Goal: Task Accomplishment & Management: Manage account settings

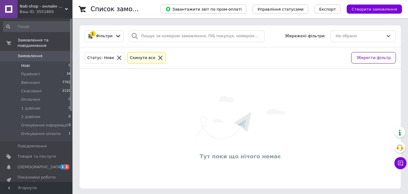
click at [43, 53] on span "Замовлення" at bounding box center [37, 55] width 38 height 5
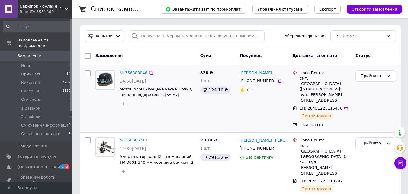
drag, startPoint x: 97, startPoint y: 39, endPoint x: 101, endPoint y: 116, distance: 77.1
click at [97, 39] on div "Фільтри" at bounding box center [104, 36] width 39 height 12
click at [109, 35] on span "Фільтри" at bounding box center [104, 36] width 17 height 6
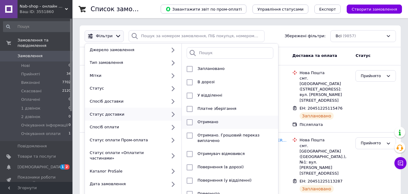
click at [191, 121] on input "checkbox" at bounding box center [190, 122] width 6 height 6
checkbox input "true"
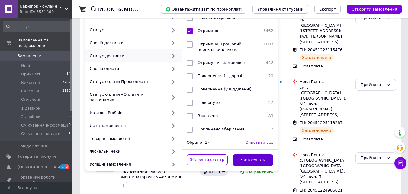
scroll to position [60, 0]
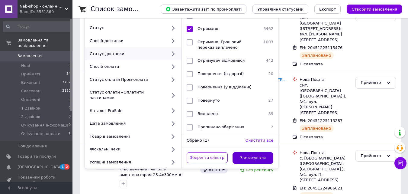
click at [265, 153] on button "Застосувати" at bounding box center [253, 158] width 41 height 12
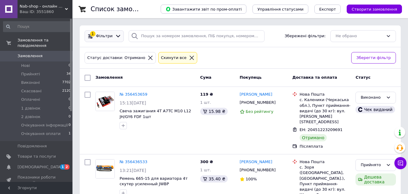
click at [106, 31] on div "1 Фільтри" at bounding box center [104, 36] width 39 height 12
click at [107, 37] on span "Фільтри" at bounding box center [104, 36] width 17 height 6
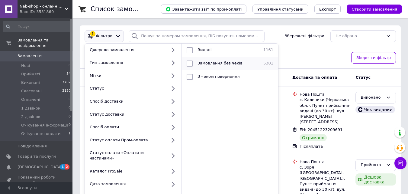
click at [190, 63] on input "checkbox" at bounding box center [190, 63] width 6 height 6
checkbox input "true"
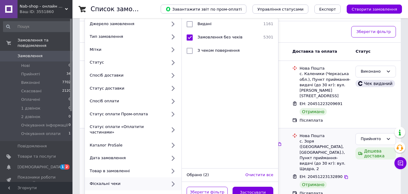
scroll to position [60, 0]
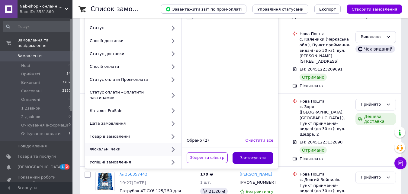
click at [261, 155] on button "Застосувати" at bounding box center [253, 158] width 41 height 12
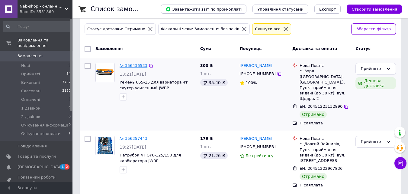
scroll to position [30, 0]
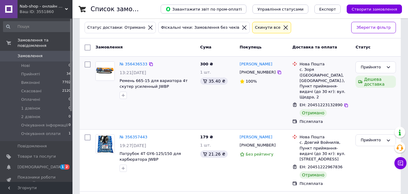
click at [89, 64] on input "checkbox" at bounding box center [88, 64] width 6 height 6
checkbox input "true"
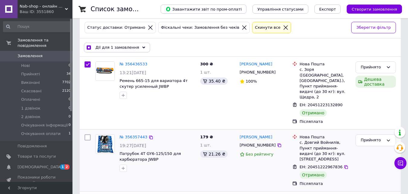
click at [88, 134] on input "checkbox" at bounding box center [88, 137] width 6 height 6
checkbox input "true"
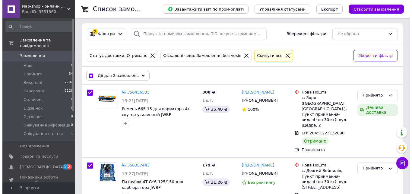
scroll to position [0, 0]
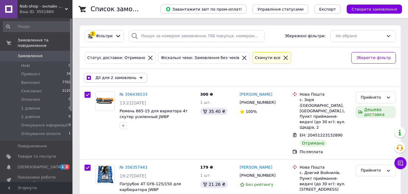
click at [118, 78] on span "Дії для 2 замовлень" at bounding box center [115, 77] width 41 height 5
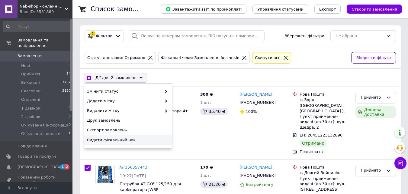
click at [117, 138] on span "Видати фіскальний чек" at bounding box center [127, 139] width 81 height 5
checkbox input "true"
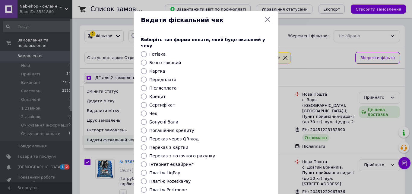
click at [143, 85] on input "Післясплата" at bounding box center [144, 88] width 6 height 6
radio input "true"
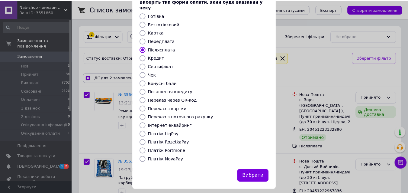
scroll to position [39, 0]
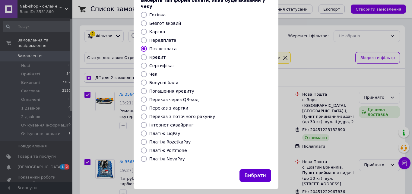
click at [255, 169] on button "Вибрати" at bounding box center [256, 175] width 32 height 13
checkbox input "true"
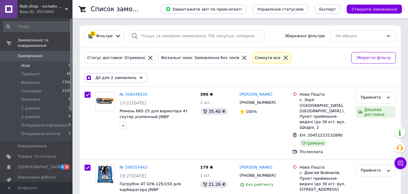
click at [43, 63] on li "Нові 0" at bounding box center [37, 65] width 74 height 8
checkbox input "false"
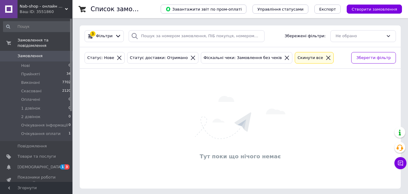
click at [191, 57] on icon at bounding box center [193, 58] width 4 height 4
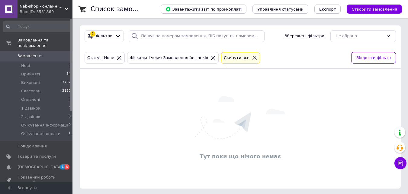
click at [210, 58] on icon at bounding box center [212, 57] width 5 height 5
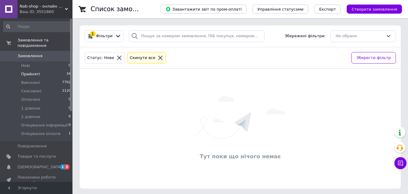
click at [50, 70] on li "Прийняті 34" at bounding box center [37, 74] width 74 height 8
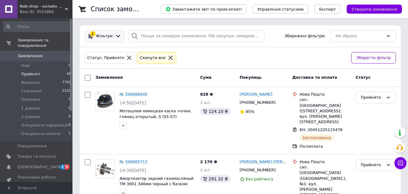
click at [102, 34] on span "Фільтри" at bounding box center [104, 36] width 17 height 6
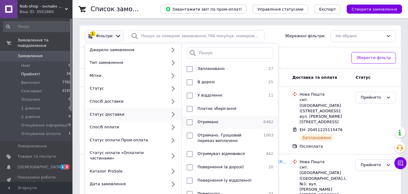
click at [189, 121] on input "checkbox" at bounding box center [190, 122] width 6 height 6
checkbox input "true"
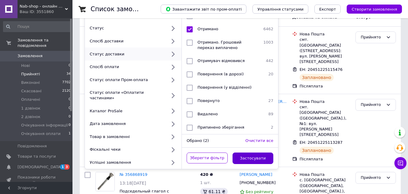
scroll to position [60, 0]
click at [260, 152] on button "Застосувати" at bounding box center [253, 158] width 41 height 12
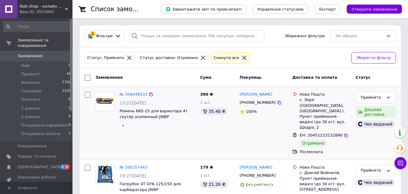
click at [88, 95] on input "checkbox" at bounding box center [88, 94] width 6 height 6
checkbox input "true"
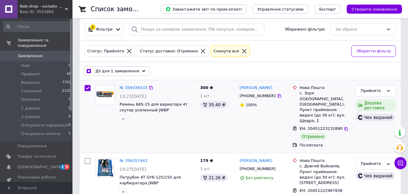
scroll to position [18, 0]
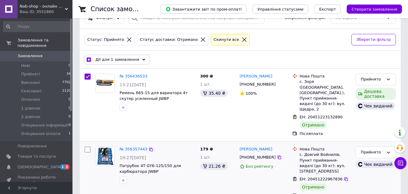
click at [88, 146] on input "checkbox" at bounding box center [88, 149] width 6 height 6
checkbox input "true"
click at [125, 57] on span "Дії для 2 замовлень" at bounding box center [115, 59] width 41 height 5
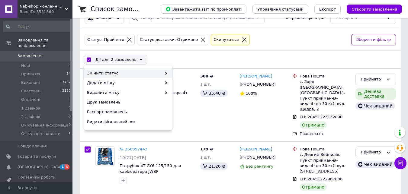
click at [123, 74] on span "Змінити статус" at bounding box center [124, 72] width 75 height 5
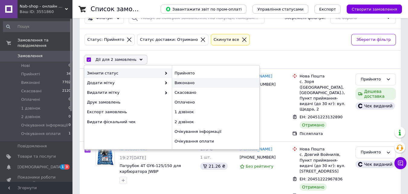
click at [183, 85] on div "Виконано" at bounding box center [216, 83] width 88 height 10
checkbox input "false"
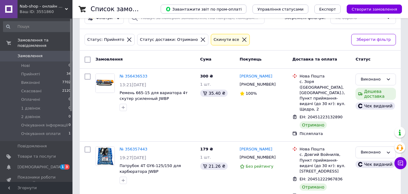
click at [200, 40] on icon at bounding box center [202, 39] width 5 height 5
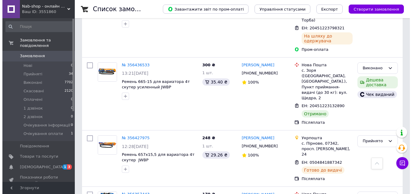
scroll to position [1887, 0]
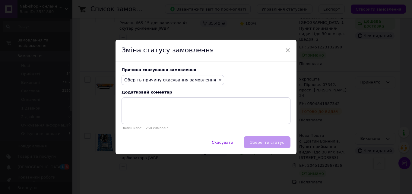
click at [180, 80] on span "Оберіть причину скасування замовлення" at bounding box center [170, 79] width 92 height 5
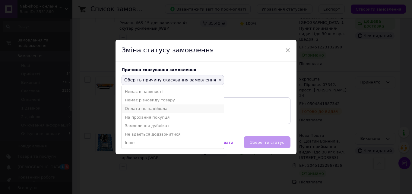
click at [151, 107] on li "Оплата не надійшла" at bounding box center [173, 108] width 102 height 8
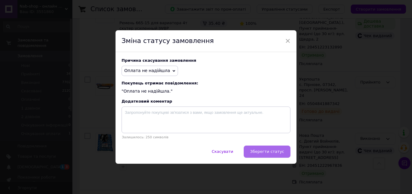
click at [272, 152] on span "Зберегти статус" at bounding box center [267, 151] width 34 height 5
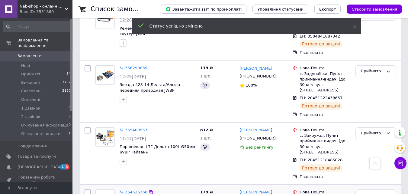
scroll to position [1764, 0]
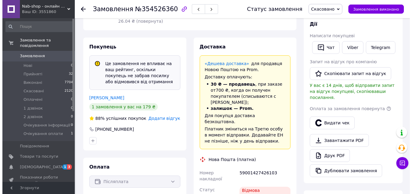
scroll to position [151, 0]
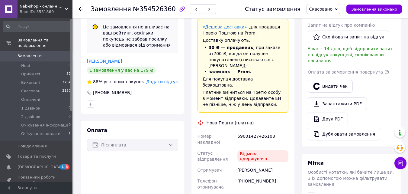
click at [164, 83] on span "Додати відгук" at bounding box center [162, 81] width 32 height 5
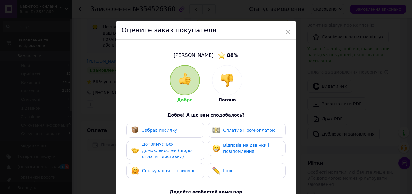
click at [229, 79] on img at bounding box center [227, 79] width 13 height 13
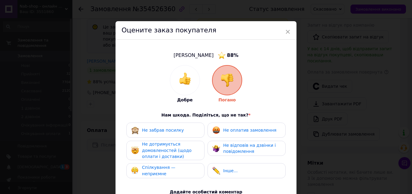
click at [176, 131] on span "Не забрав посилку" at bounding box center [163, 129] width 42 height 5
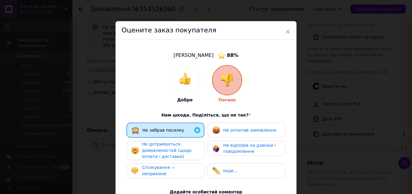
click at [175, 145] on div "Не дотримується домовленостей (щодо оплати і доставки)" at bounding box center [170, 150] width 57 height 19
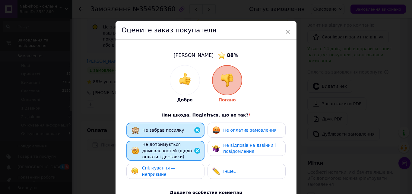
click at [230, 131] on span "Не оплатив замовлення" at bounding box center [249, 129] width 53 height 5
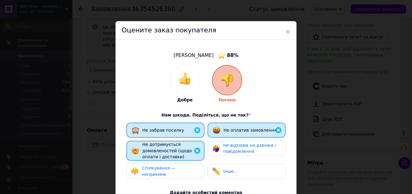
click at [176, 168] on span "Спілкування — неприємне" at bounding box center [159, 170] width 34 height 11
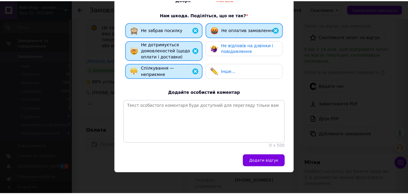
scroll to position [104, 0]
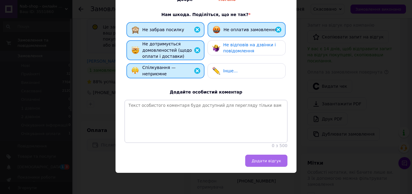
click at [272, 163] on span "Додати відгук" at bounding box center [267, 160] width 30 height 5
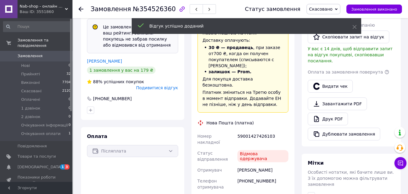
click at [80, 9] on use at bounding box center [81, 9] width 5 height 5
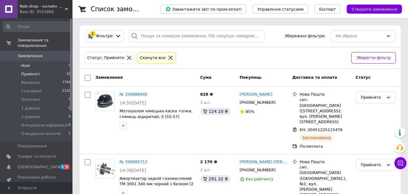
click at [53, 62] on li "Нові 0" at bounding box center [37, 65] width 74 height 8
